Goal: Task Accomplishment & Management: Complete application form

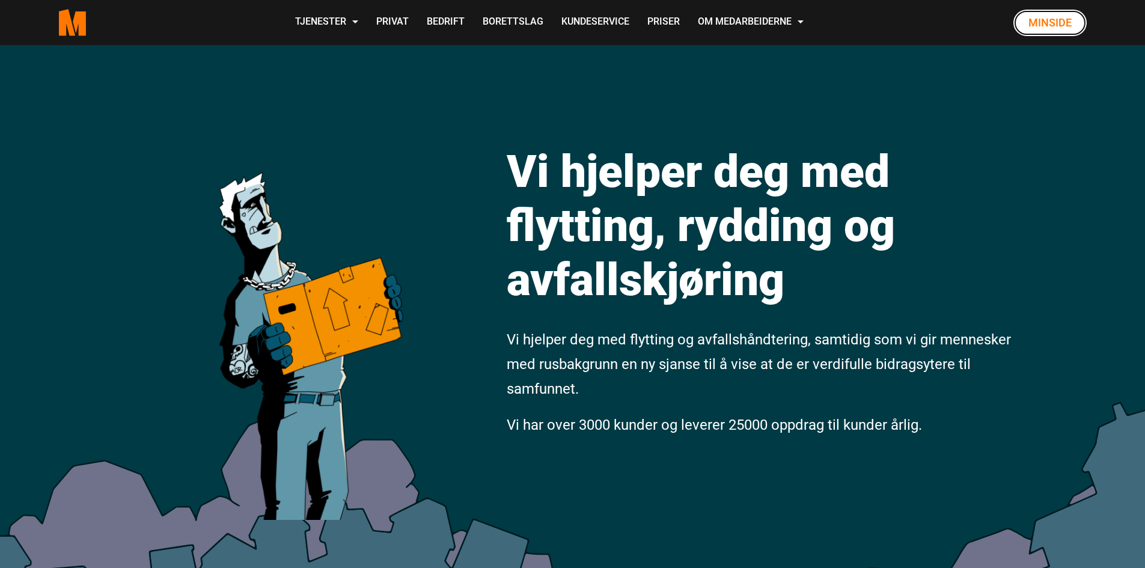
click at [1032, 13] on link "Minside" at bounding box center [1049, 23] width 73 height 26
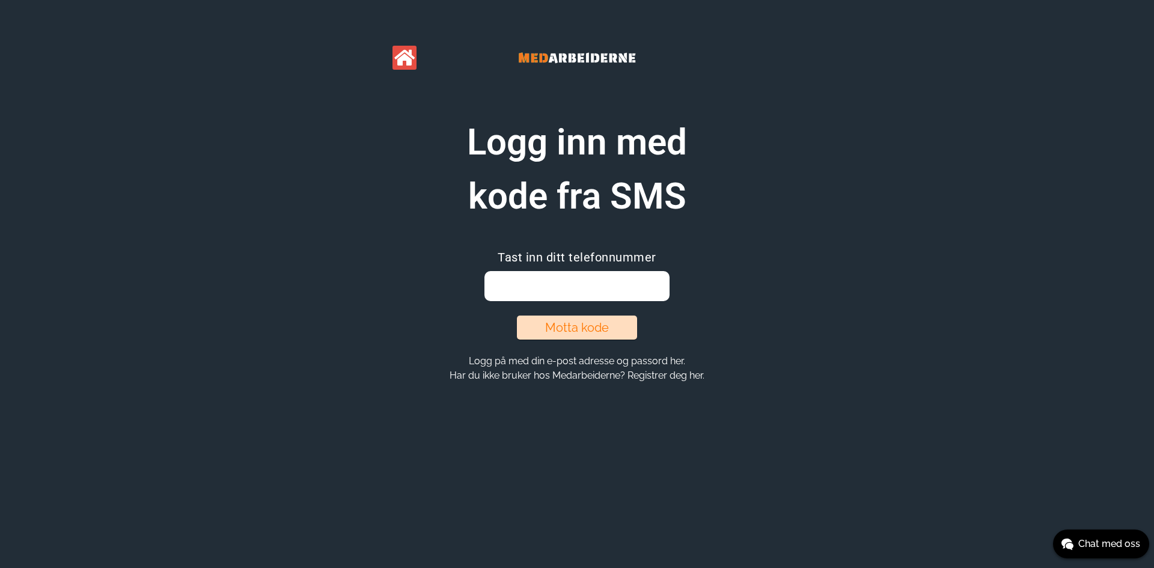
click at [540, 297] on input "email" at bounding box center [576, 286] width 184 height 30
click at [588, 293] on input "email" at bounding box center [576, 286] width 184 height 30
type input "95246729"
click at [566, 332] on button "Motta kode" at bounding box center [577, 327] width 120 height 24
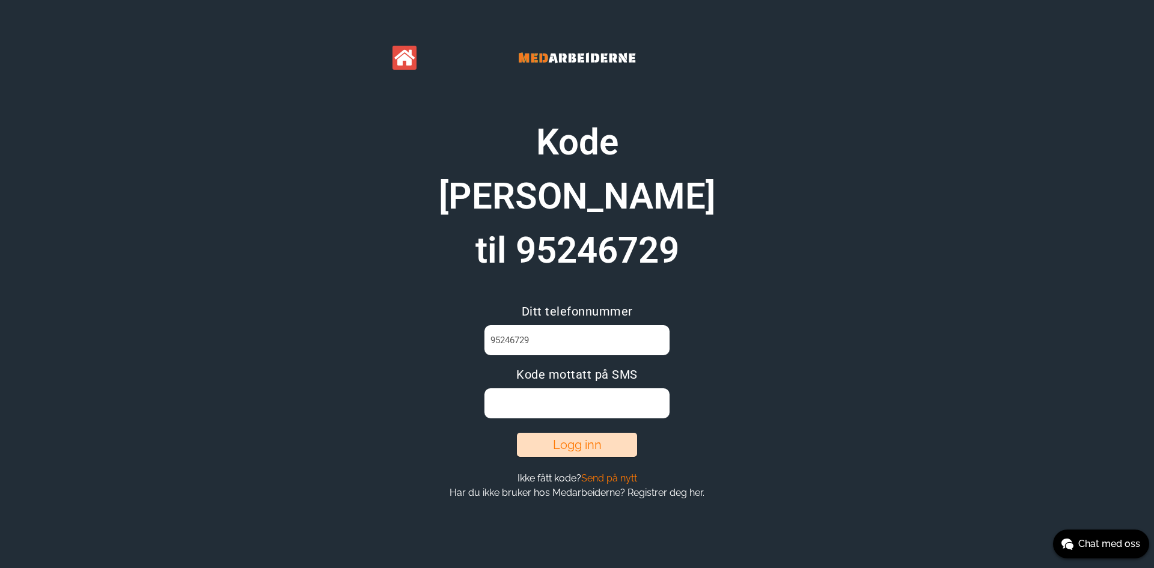
click at [528, 388] on input at bounding box center [576, 403] width 184 height 30
type input "F1XQQD57"
click at [556, 433] on button "Logg inn" at bounding box center [577, 445] width 120 height 24
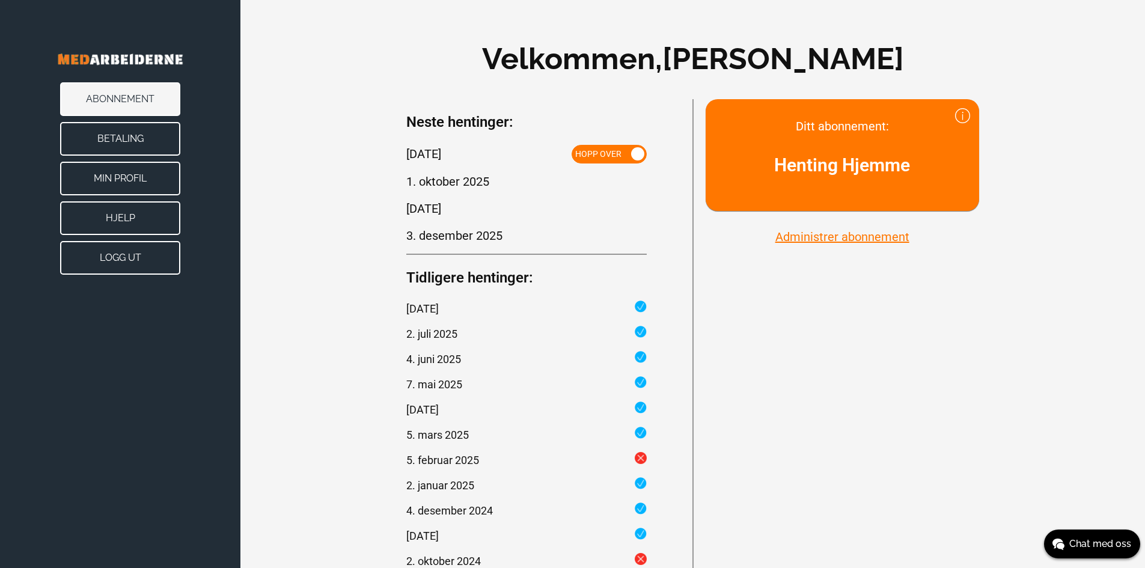
click at [95, 50] on img at bounding box center [120, 59] width 192 height 46
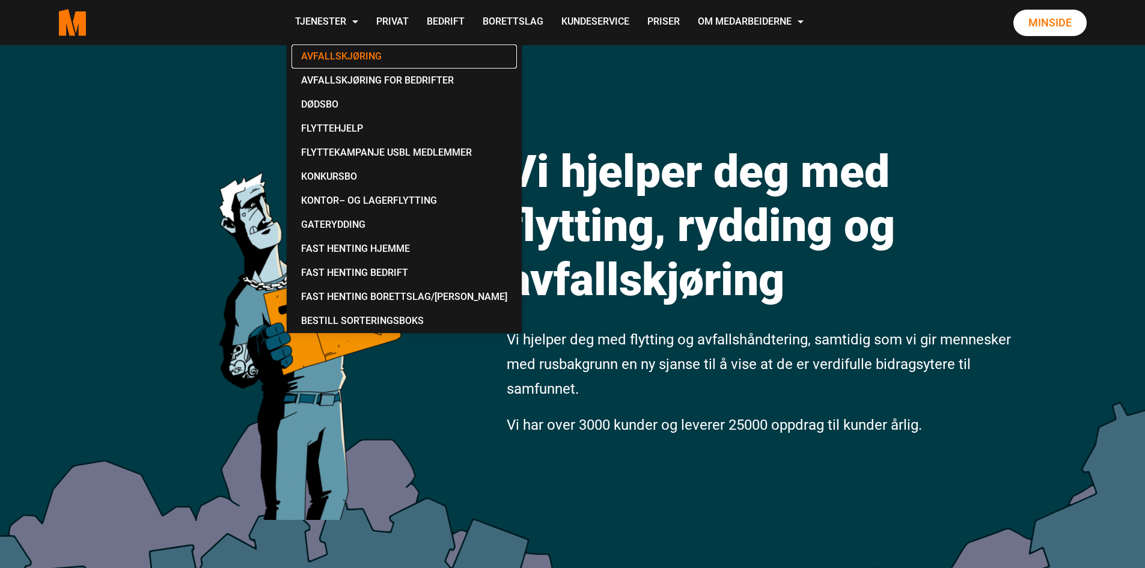
click at [326, 55] on link "Avfallskjøring" at bounding box center [403, 56] width 225 height 24
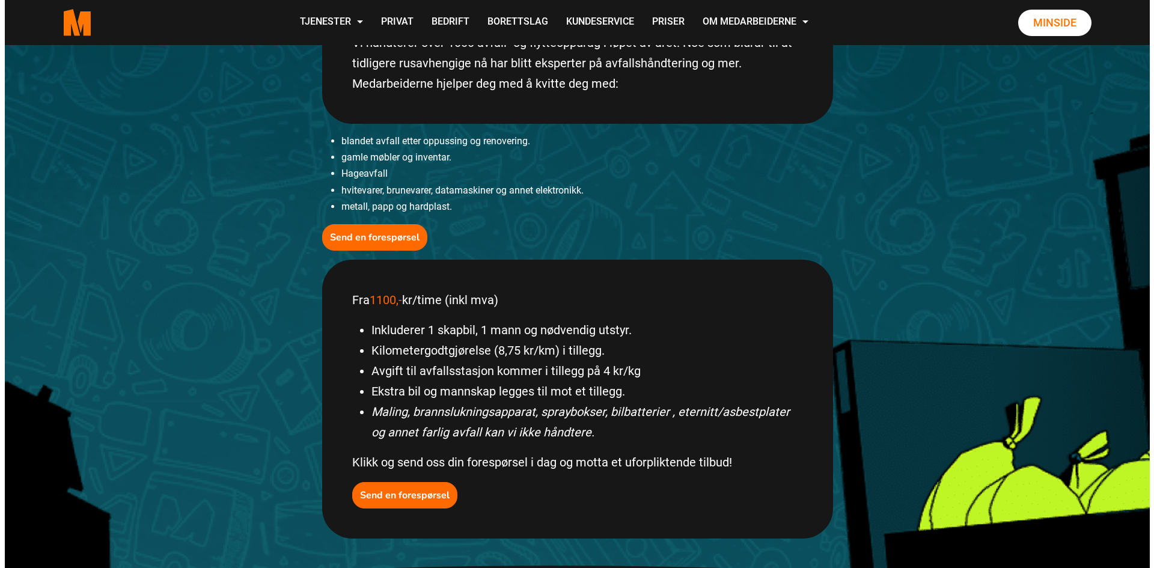
scroll to position [361, 0]
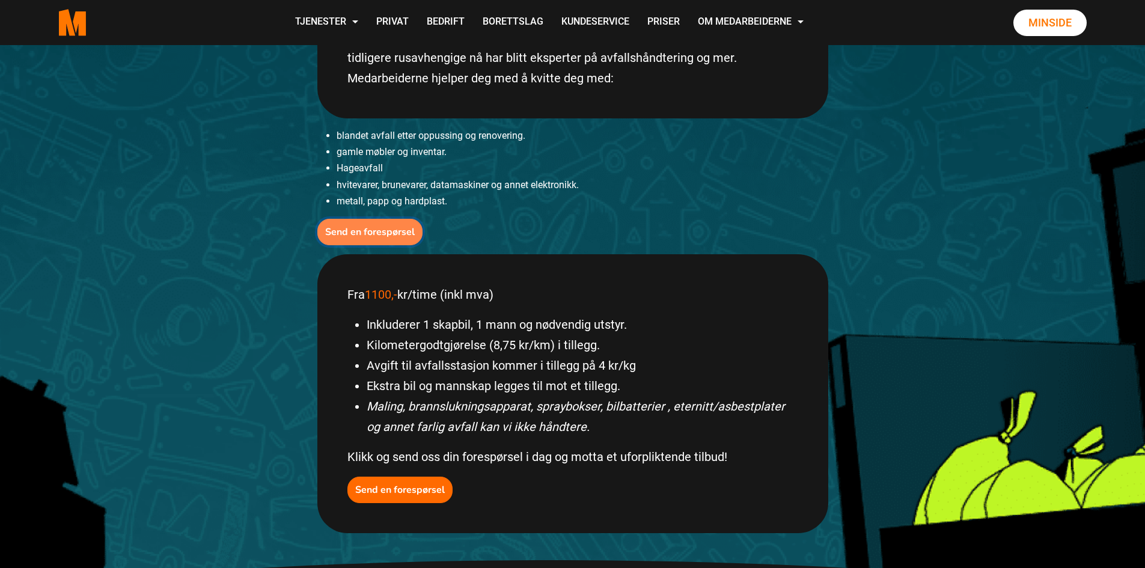
click at [359, 227] on b "Send en forespørsel" at bounding box center [370, 231] width 90 height 13
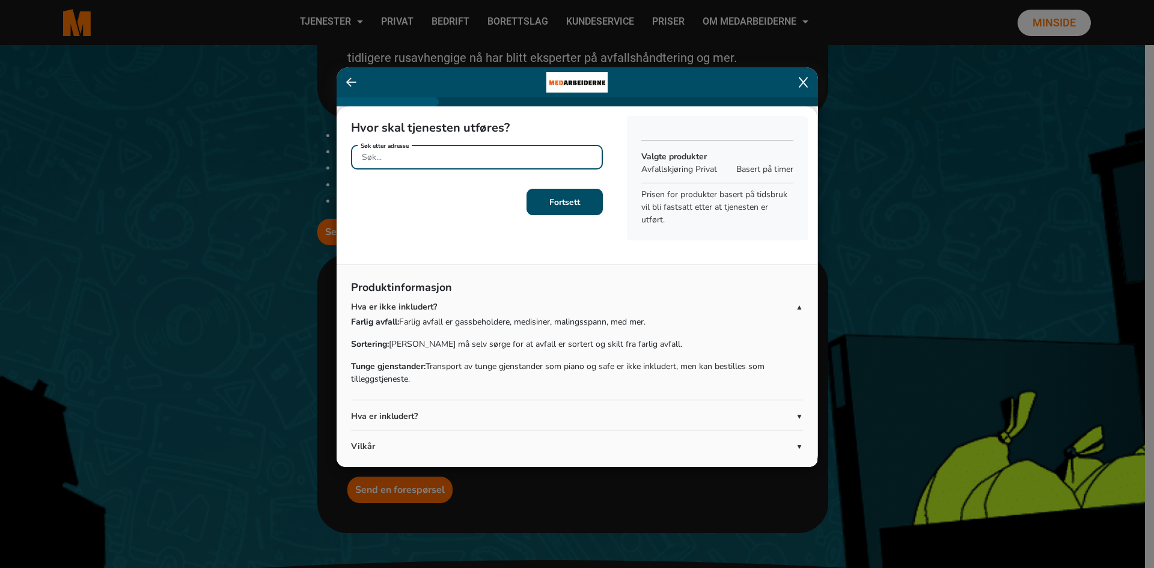
click at [382, 155] on input "Søk etter adresse" at bounding box center [477, 157] width 252 height 25
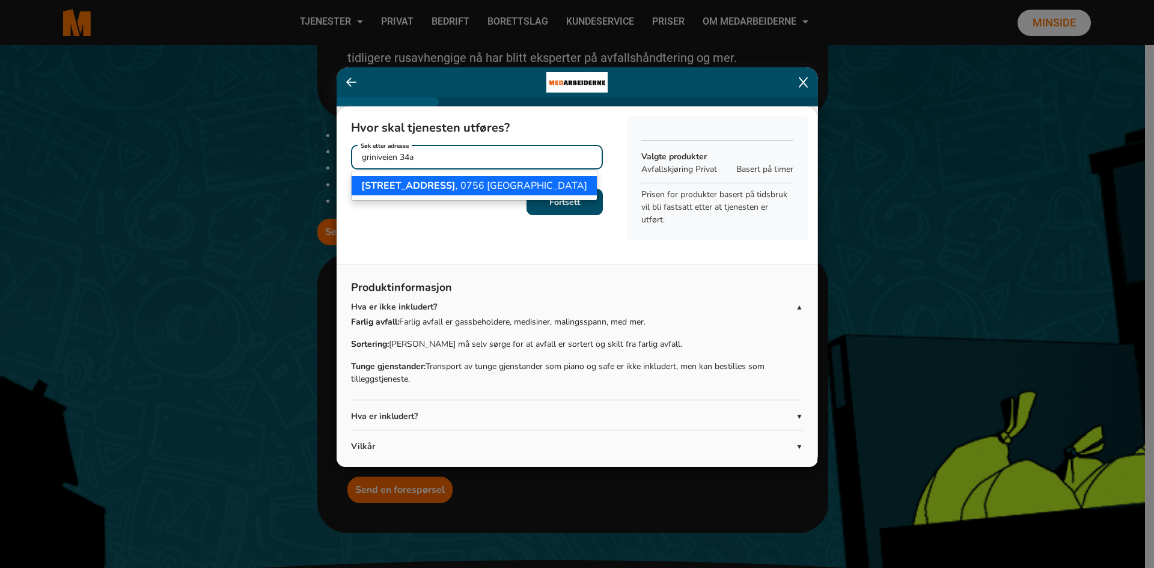
click at [406, 184] on span "[STREET_ADDRESS]" at bounding box center [408, 185] width 94 height 13
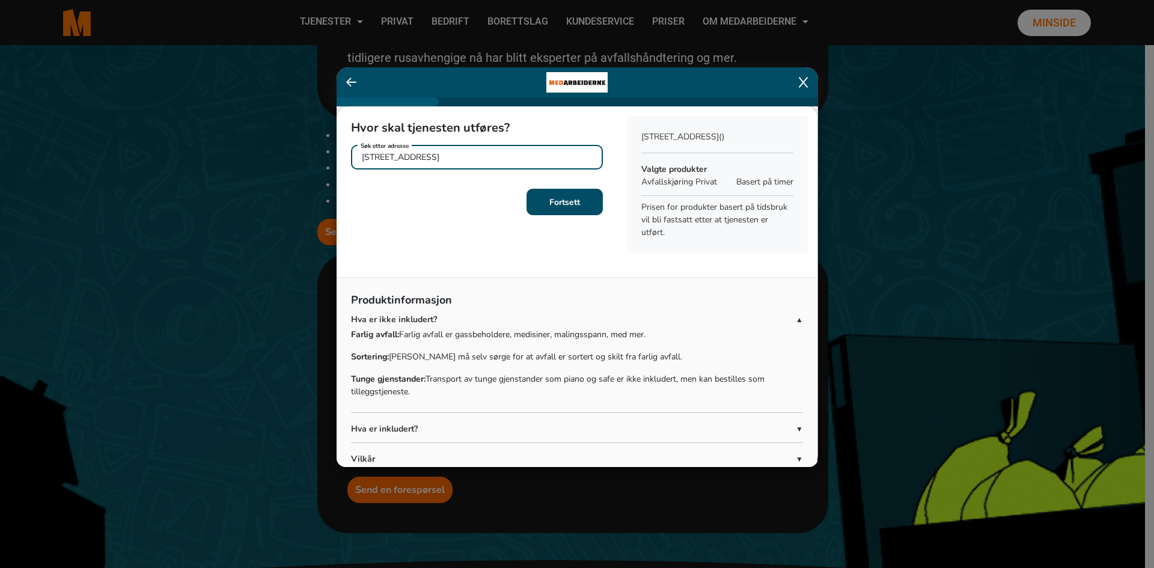
type input "[STREET_ADDRESS]"
click at [565, 197] on b "Fortsett" at bounding box center [564, 202] width 31 height 11
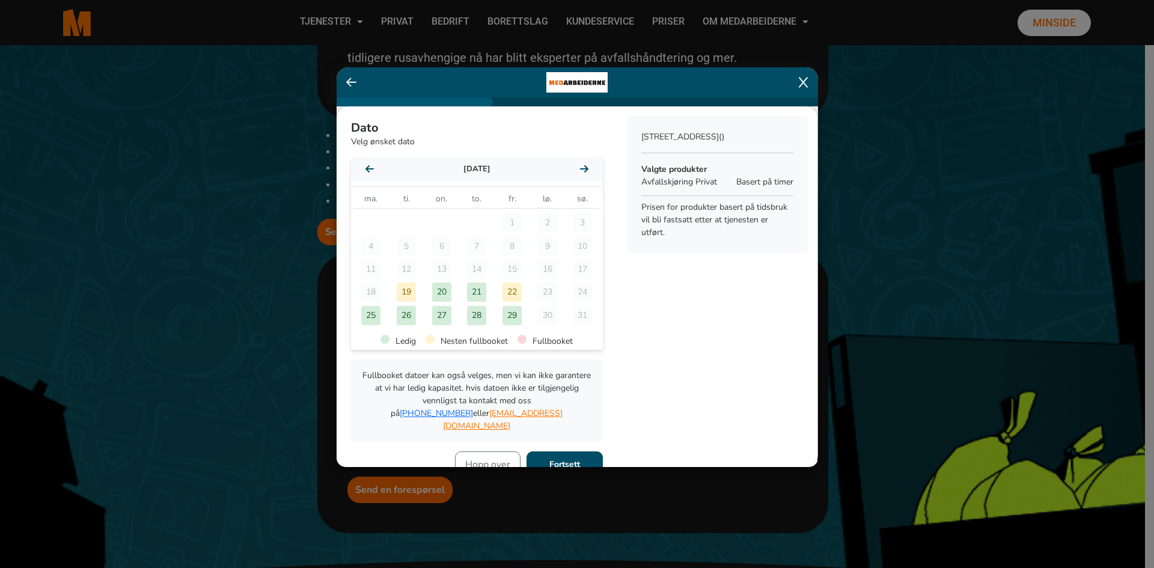
click at [406, 319] on div "26" at bounding box center [406, 315] width 19 height 19
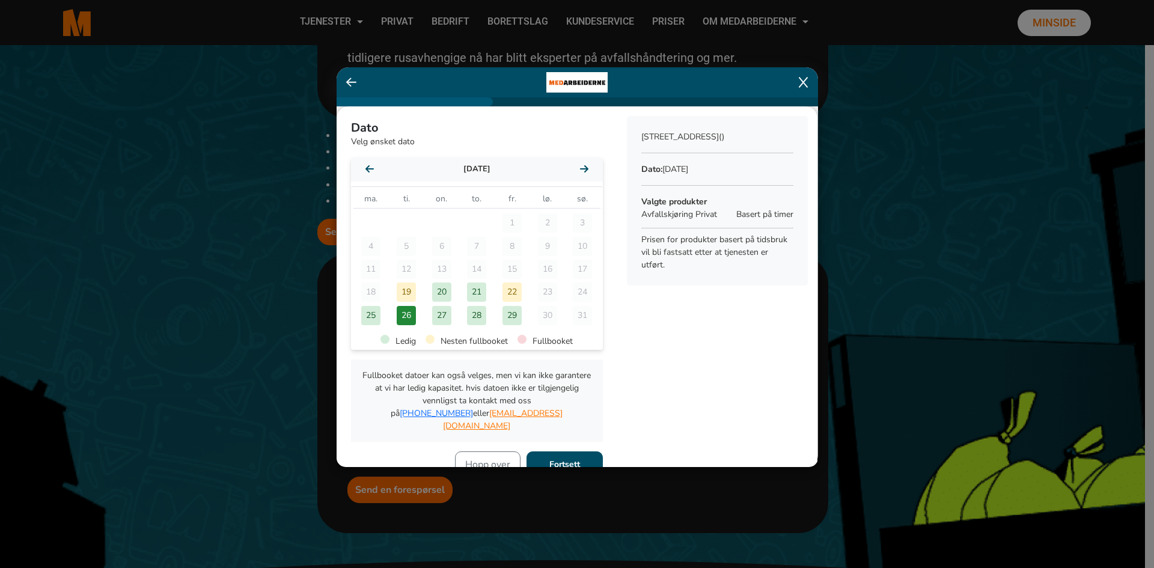
click at [552, 459] on b "Fortsett" at bounding box center [564, 464] width 31 height 11
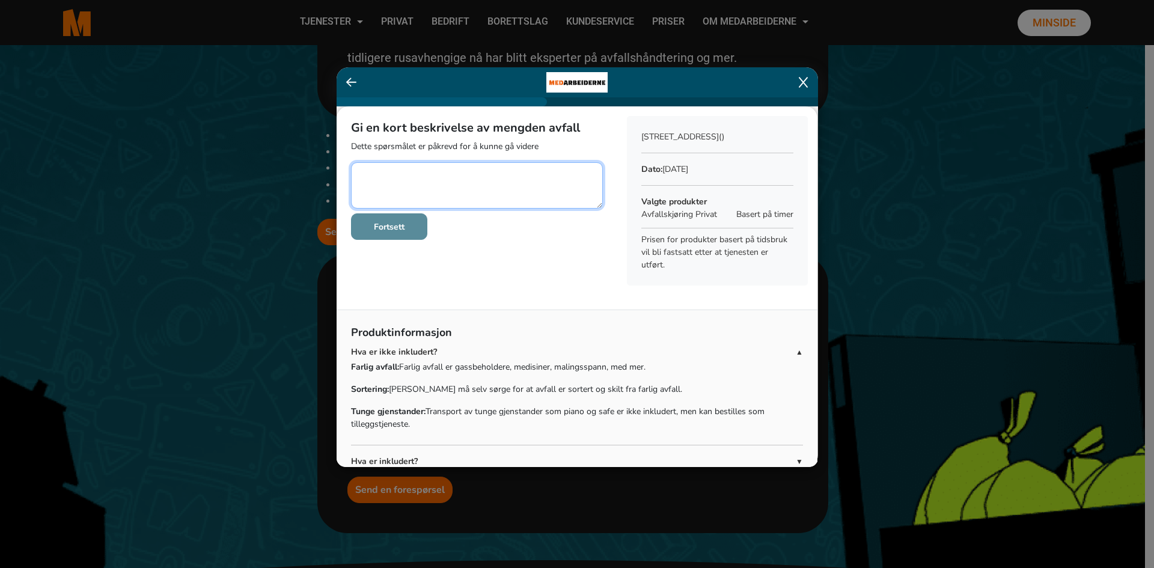
click at [428, 177] on textarea at bounding box center [477, 185] width 252 height 46
click at [449, 172] on textarea at bounding box center [477, 185] width 252 height 46
click at [484, 170] on textarea at bounding box center [477, 185] width 252 height 46
type textarea "mye ulike typer avfall. Noen skap, skumgummi ,leker elektronikk mm. Har ligget …"
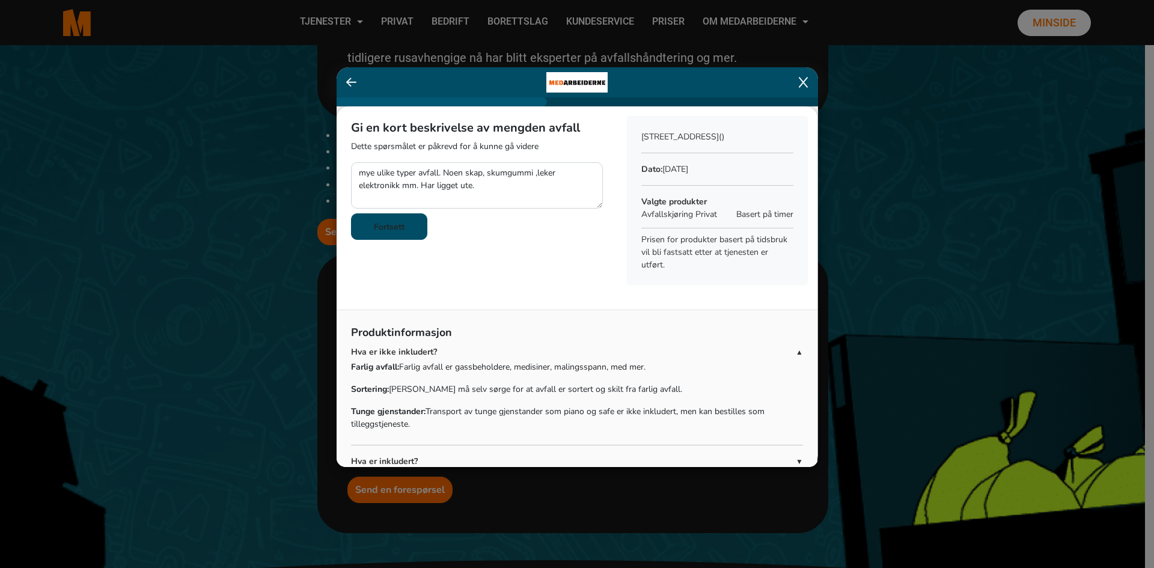
click at [376, 225] on b "Fortsett" at bounding box center [389, 226] width 31 height 11
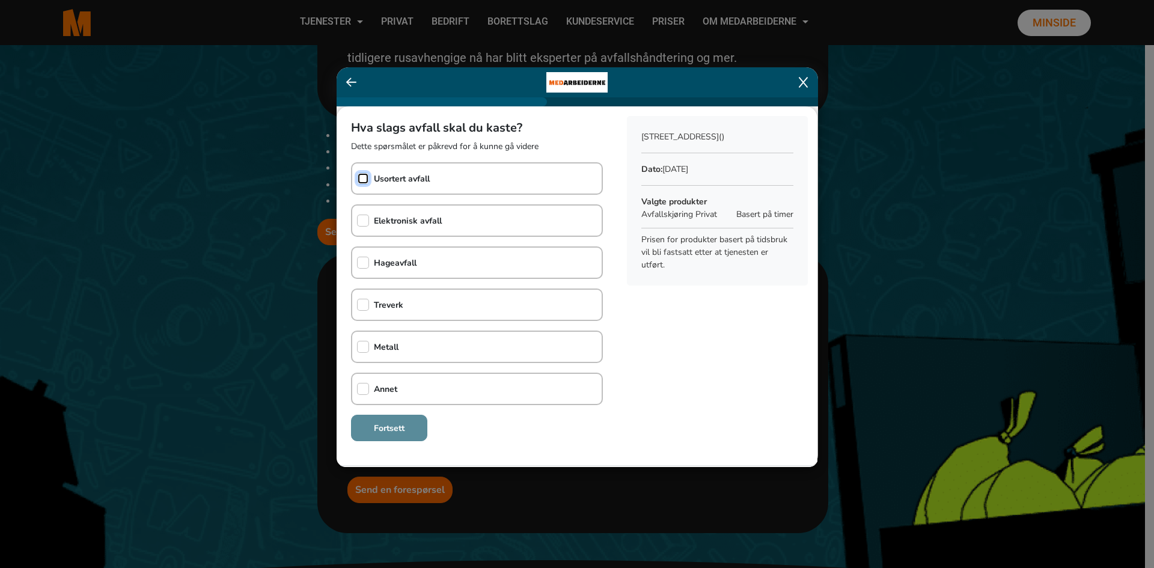
click at [360, 175] on input "checkbox" at bounding box center [363, 178] width 12 height 12
checkbox input "true"
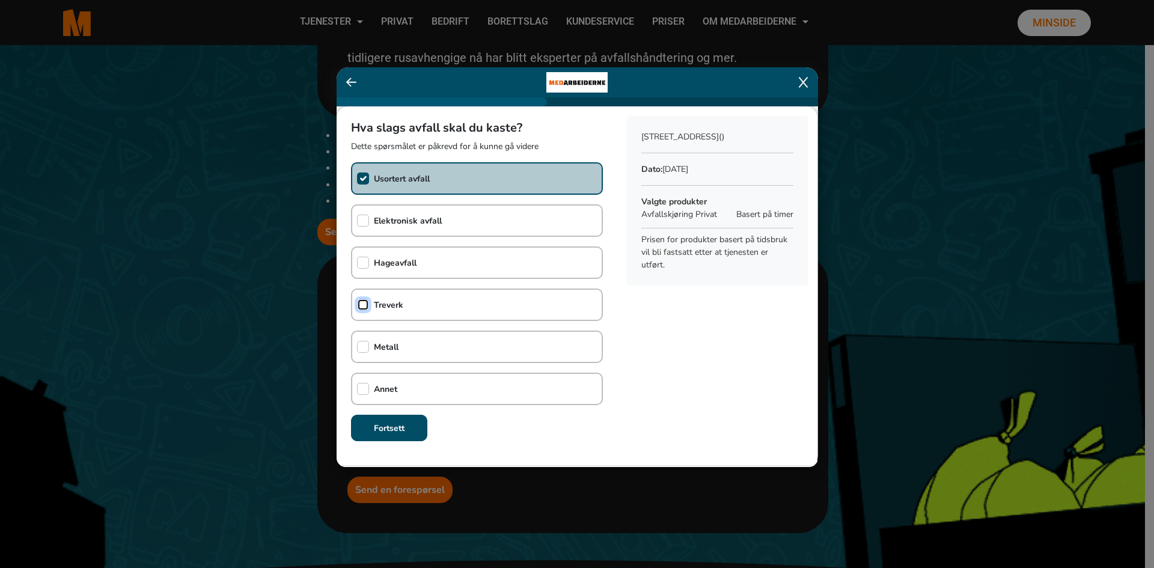
click at [361, 305] on input "checkbox" at bounding box center [363, 305] width 12 height 12
checkbox input "true"
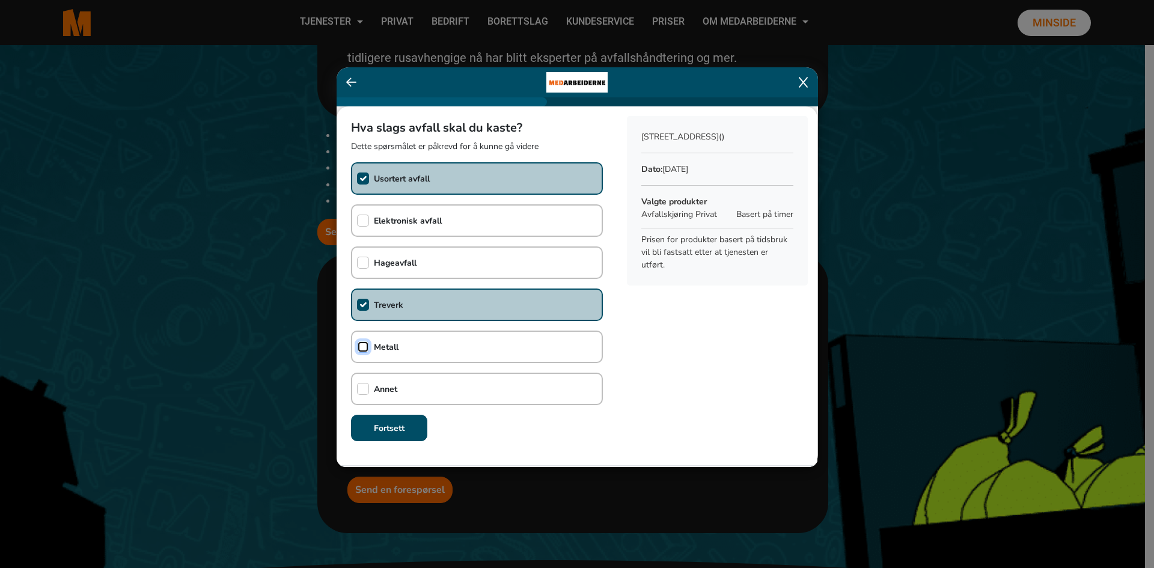
click at [358, 342] on input "checkbox" at bounding box center [363, 347] width 12 height 12
checkbox input "true"
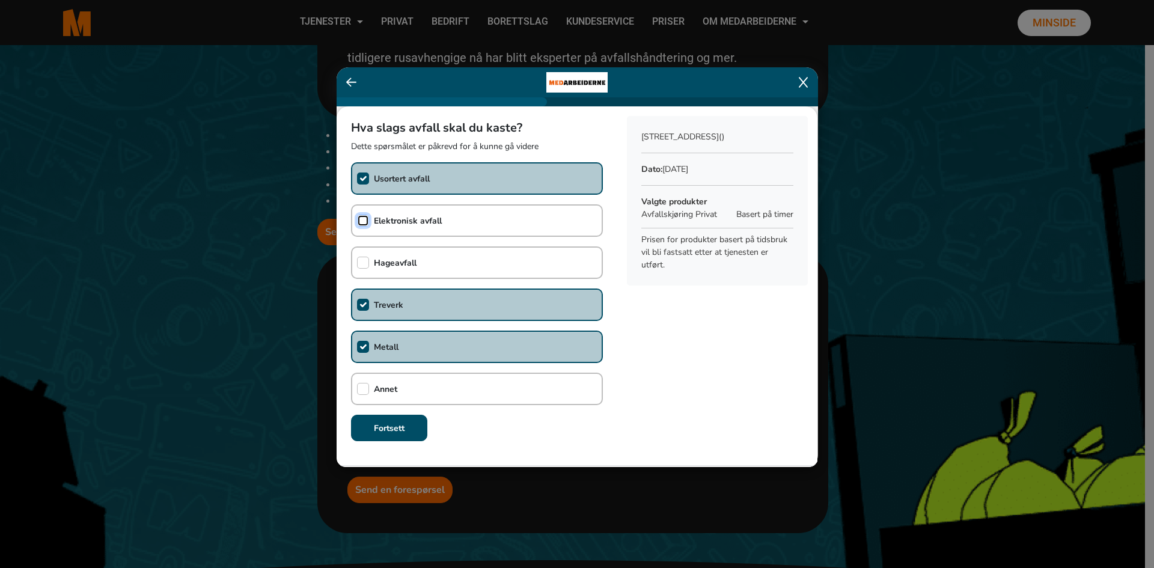
click at [360, 221] on input "checkbox" at bounding box center [363, 221] width 12 height 12
checkbox input "true"
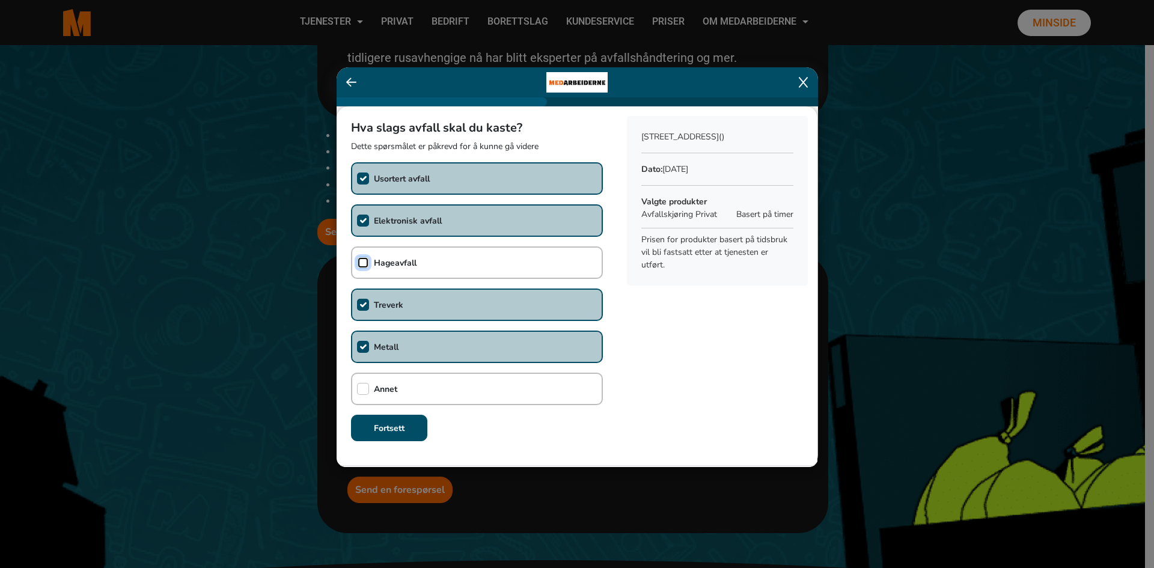
click at [364, 266] on input "checkbox" at bounding box center [363, 263] width 12 height 12
checkbox input "true"
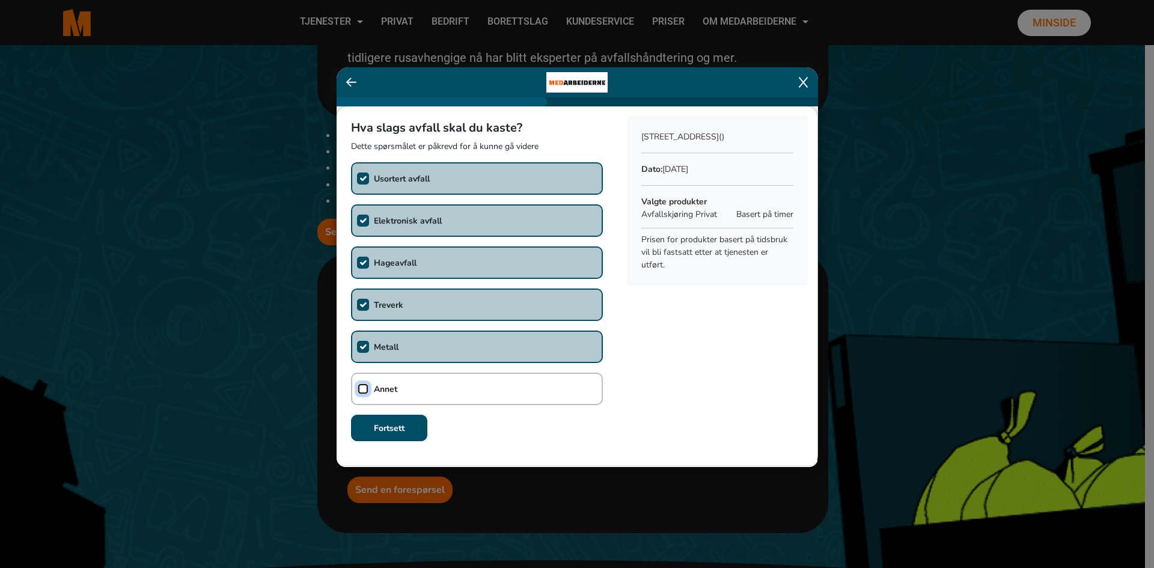
click at [362, 389] on input "checkbox" at bounding box center [363, 389] width 12 height 12
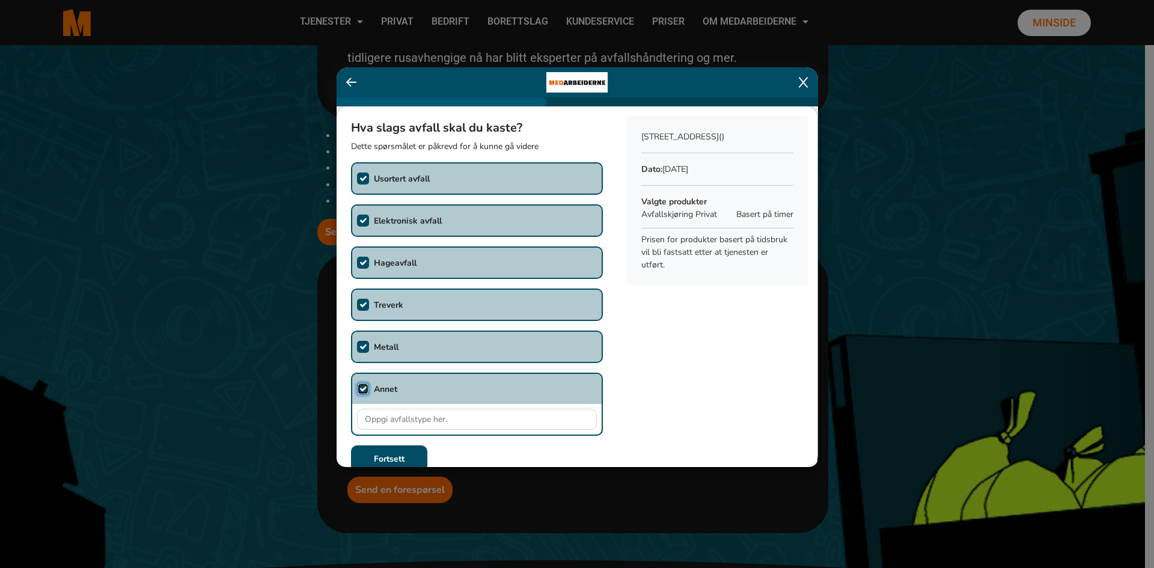
click at [363, 388] on input "checkbox" at bounding box center [363, 389] width 12 height 12
checkbox input "false"
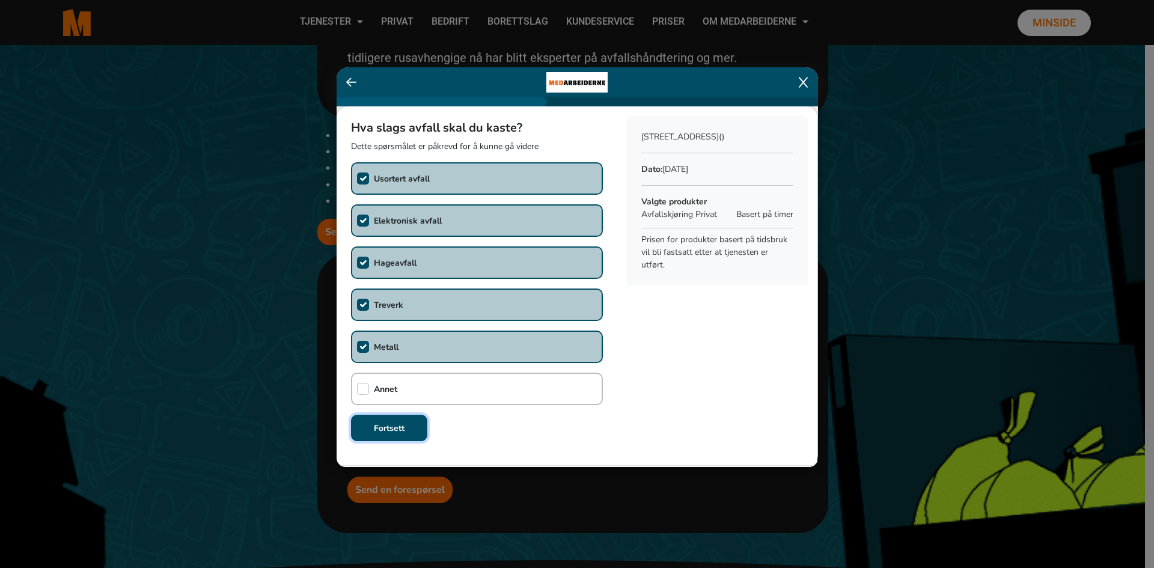
click at [386, 428] on b "Fortsett" at bounding box center [389, 427] width 31 height 11
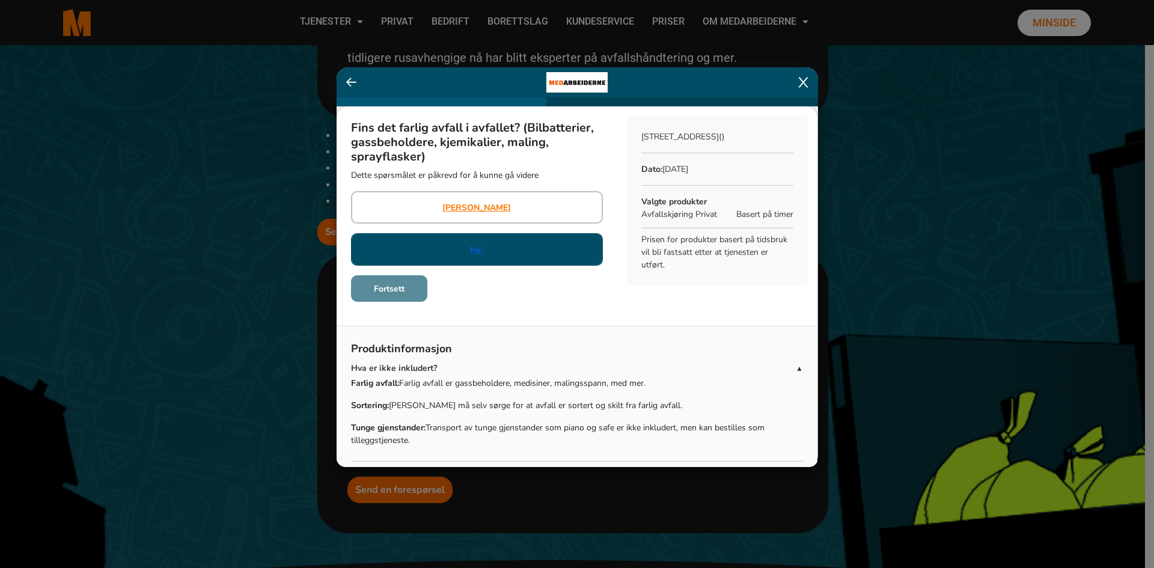
click at [475, 249] on link "Nei" at bounding box center [476, 249] width 13 height 13
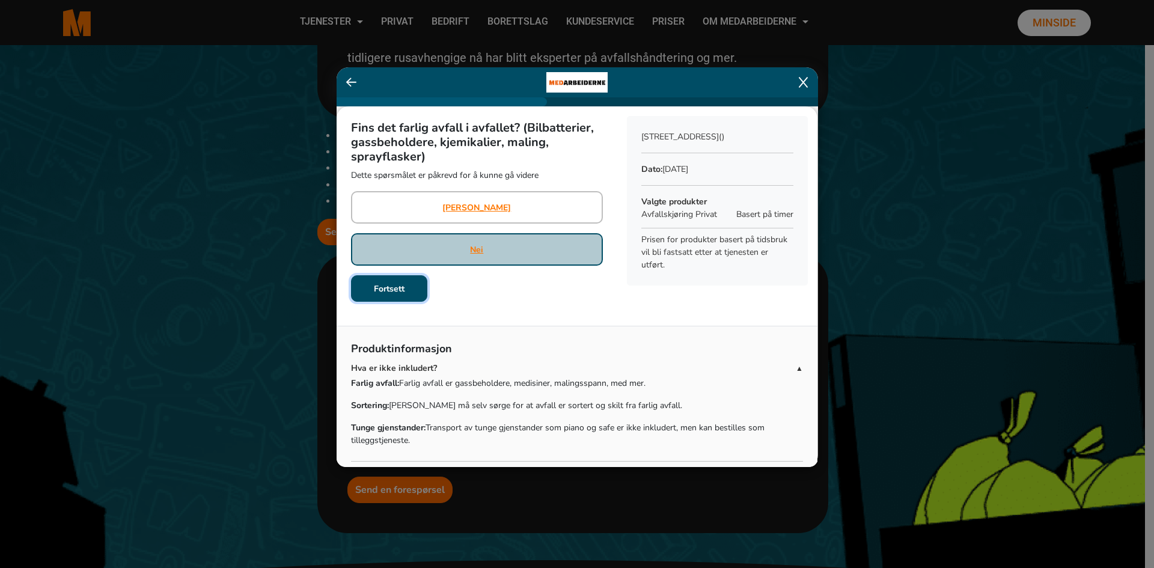
click at [364, 293] on button "Fortsett" at bounding box center [389, 288] width 76 height 26
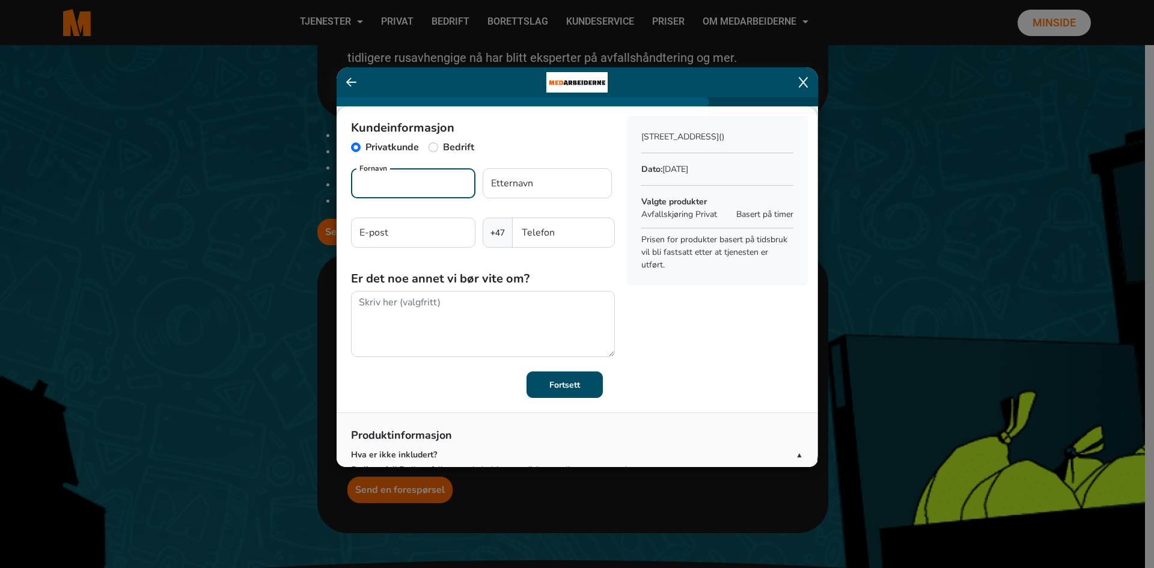
click at [407, 189] on input "Fornavn" at bounding box center [413, 183] width 124 height 30
type input "Ingrid M."
type input "Tolstad"
type input "ingrid.tolstad@gmail.com"
type input "95246729"
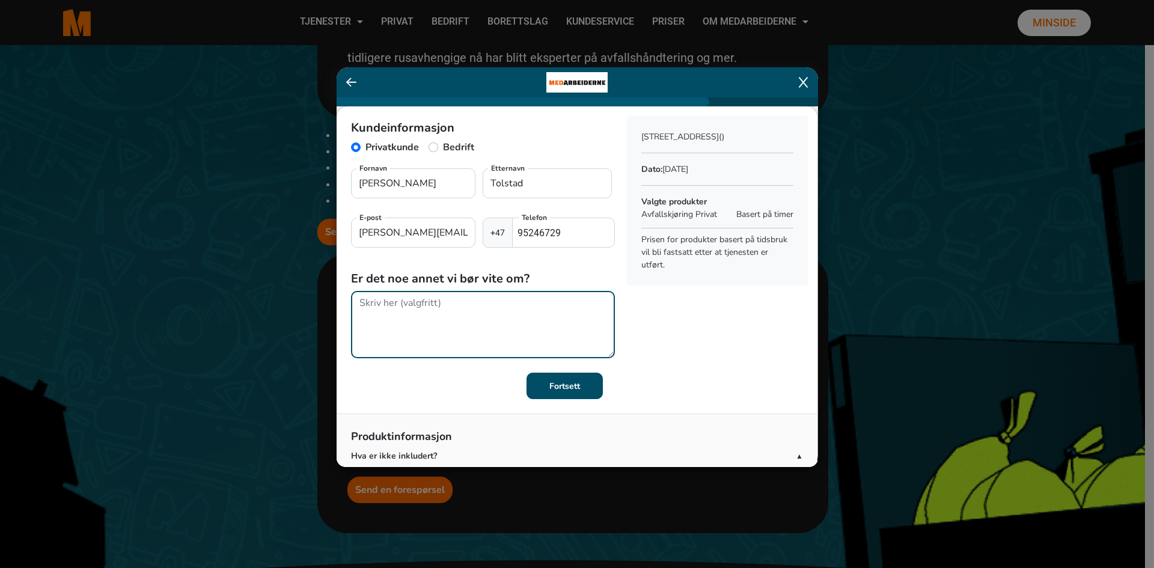
click at [393, 305] on textarea at bounding box center [483, 324] width 264 height 67
type textarea "Det er for tiden noe vanskelig adkomst pga arbeid i Griniveien, og smalt kjøref…"
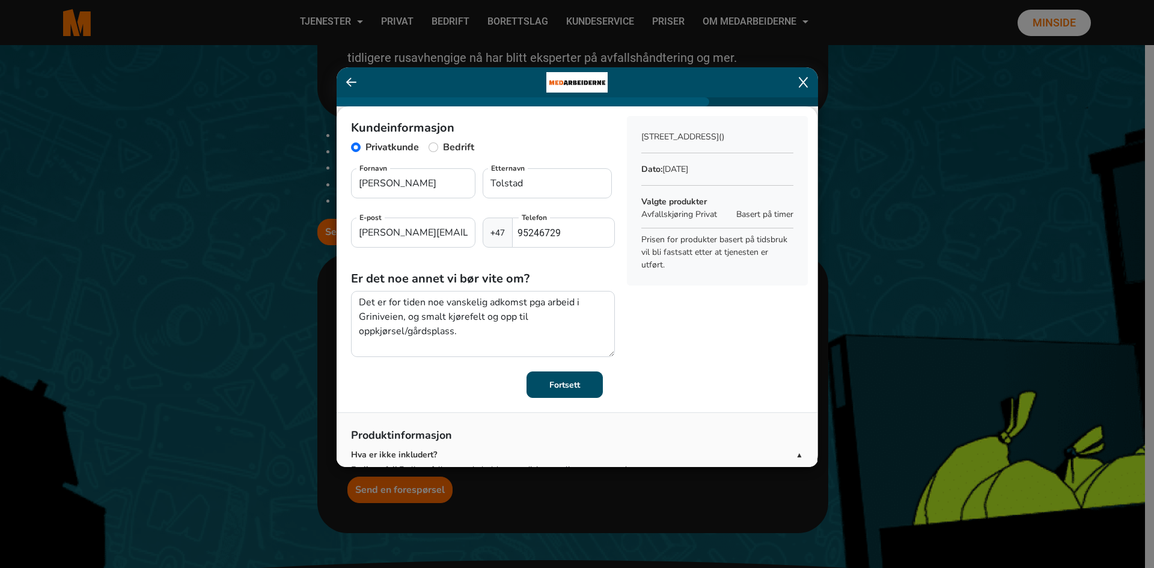
click at [554, 391] on button "Fortsett" at bounding box center [564, 384] width 76 height 26
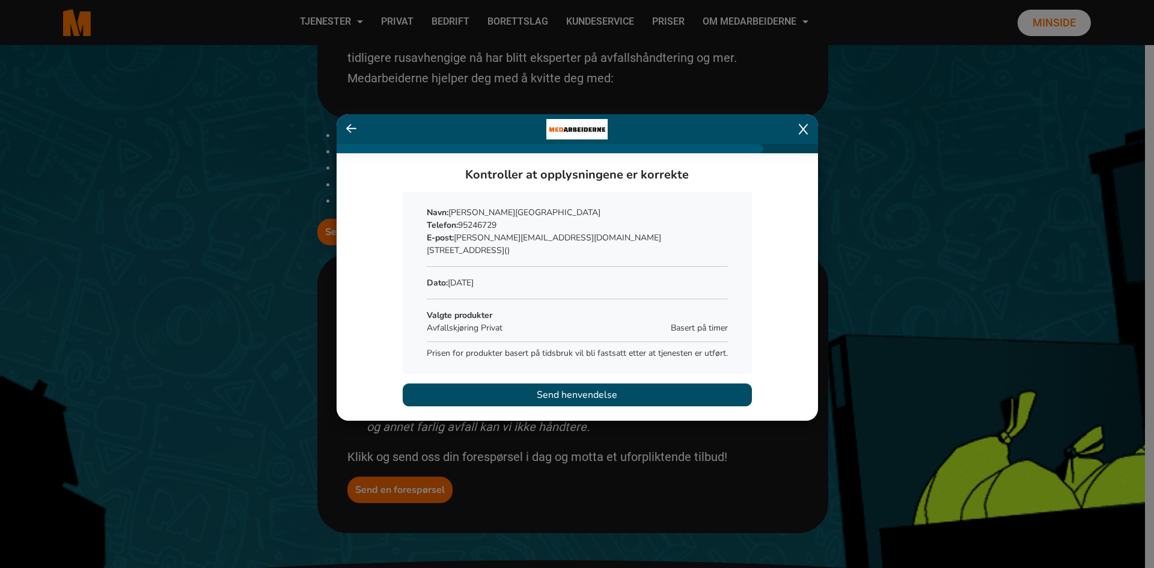
click at [511, 399] on button "Send henvendelse" at bounding box center [577, 394] width 349 height 23
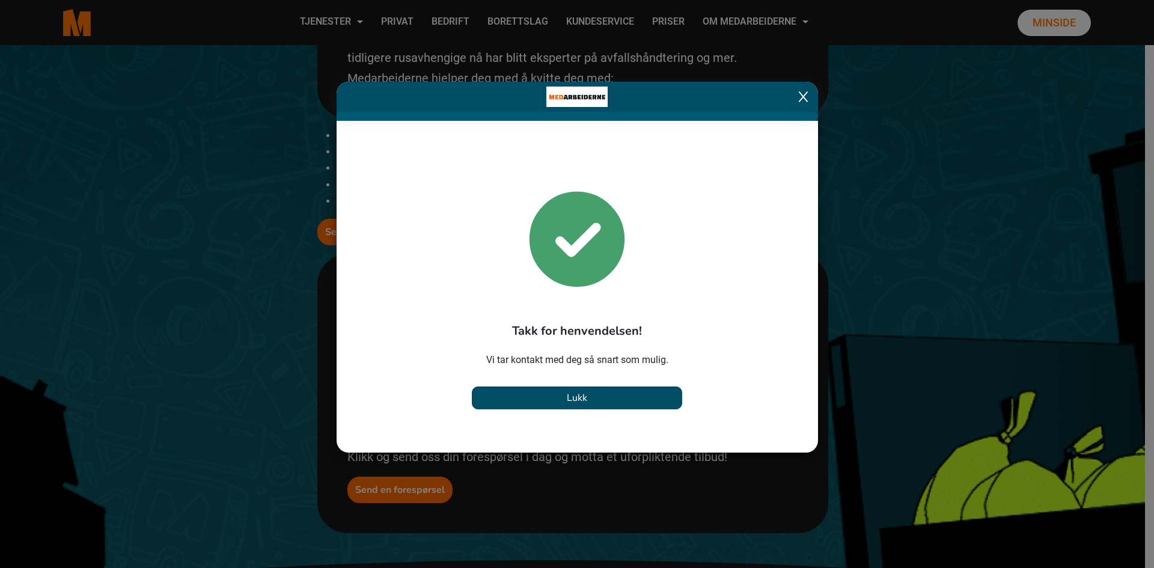
click at [562, 394] on button "Lukk" at bounding box center [577, 397] width 210 height 23
